Goal: Navigation & Orientation: Find specific page/section

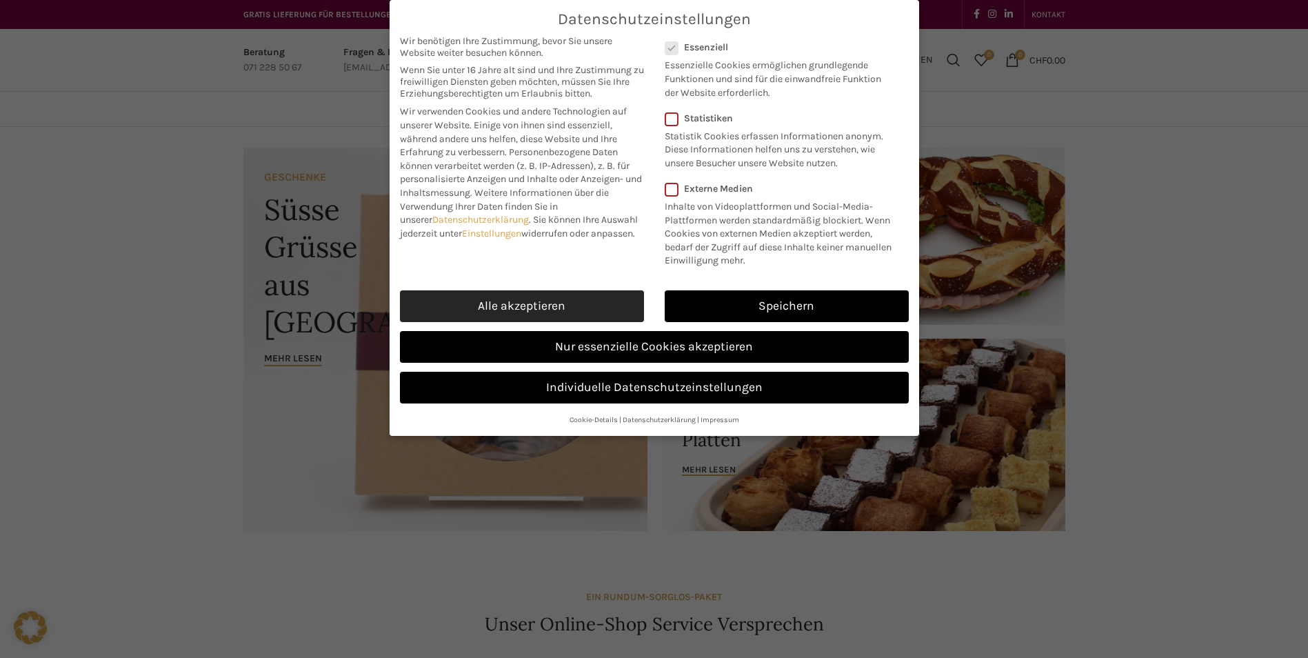
click at [557, 306] on link "Alle akzeptieren" at bounding box center [522, 306] width 244 height 32
checkbox input "true"
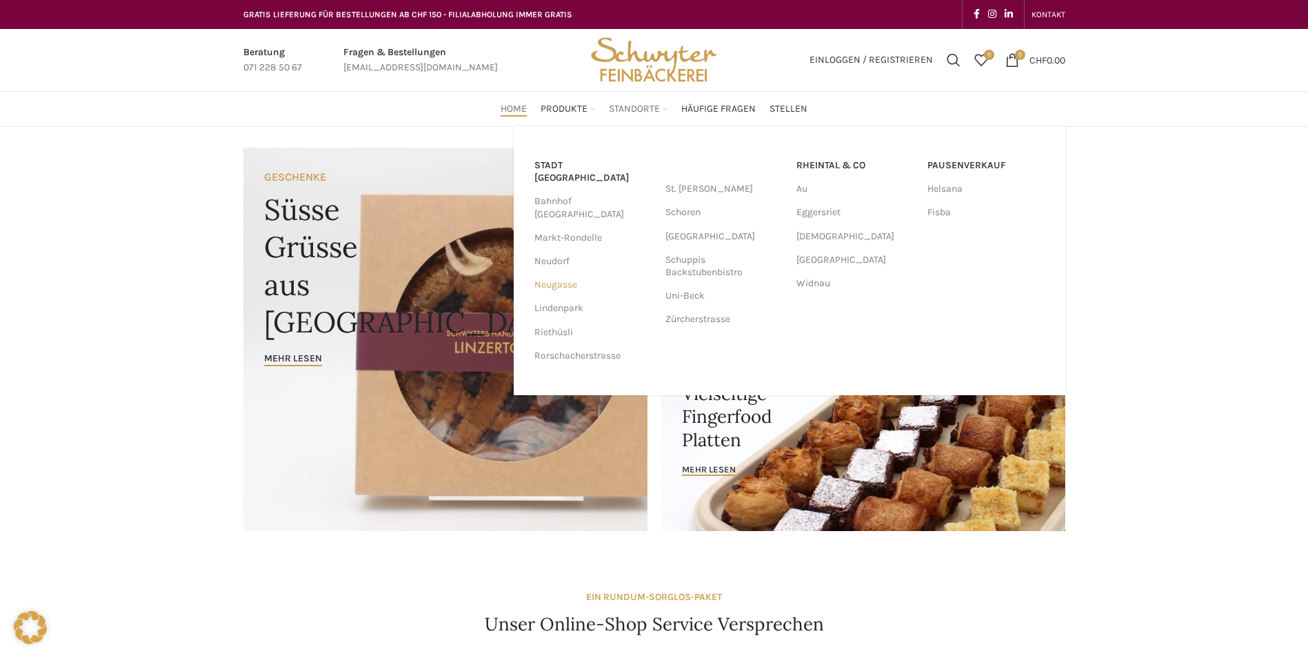
click at [570, 273] on link "Neugasse" at bounding box center [592, 284] width 117 height 23
